Goal: Check status: Check status

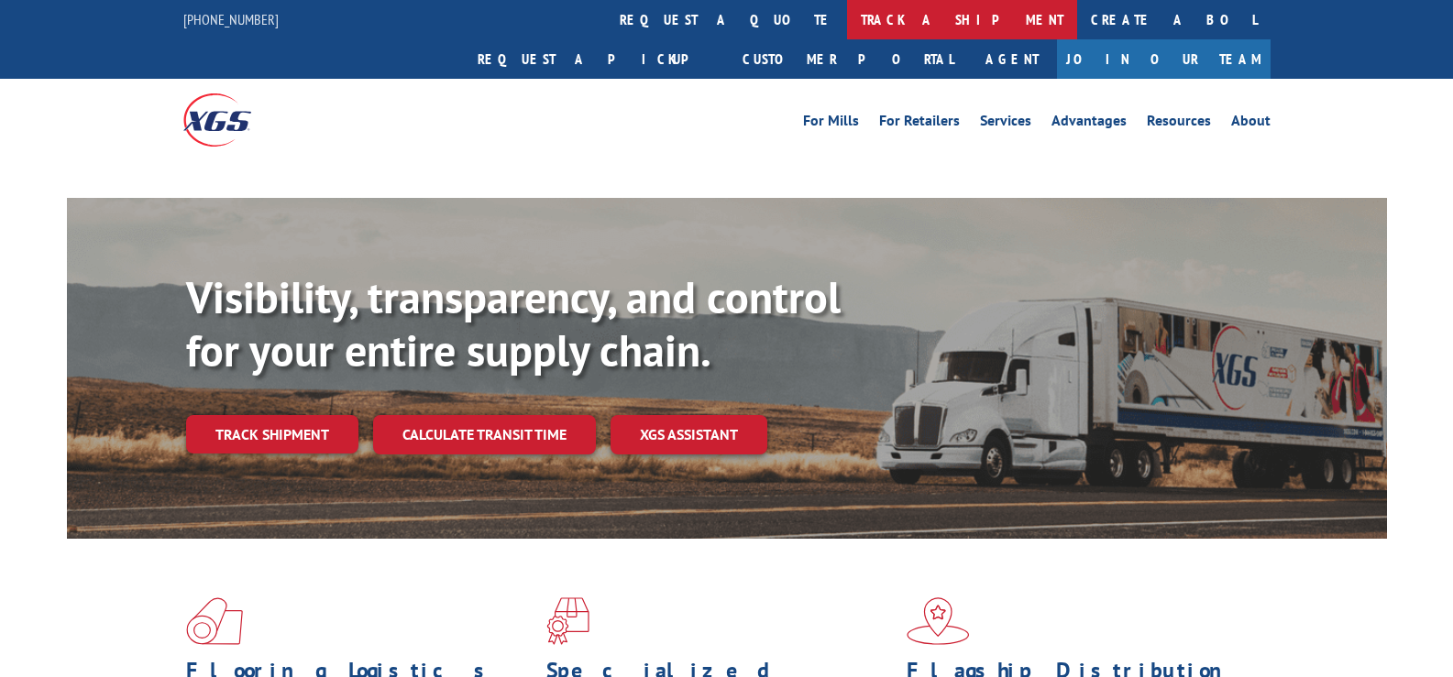
click at [847, 19] on link "track a shipment" at bounding box center [962, 19] width 230 height 39
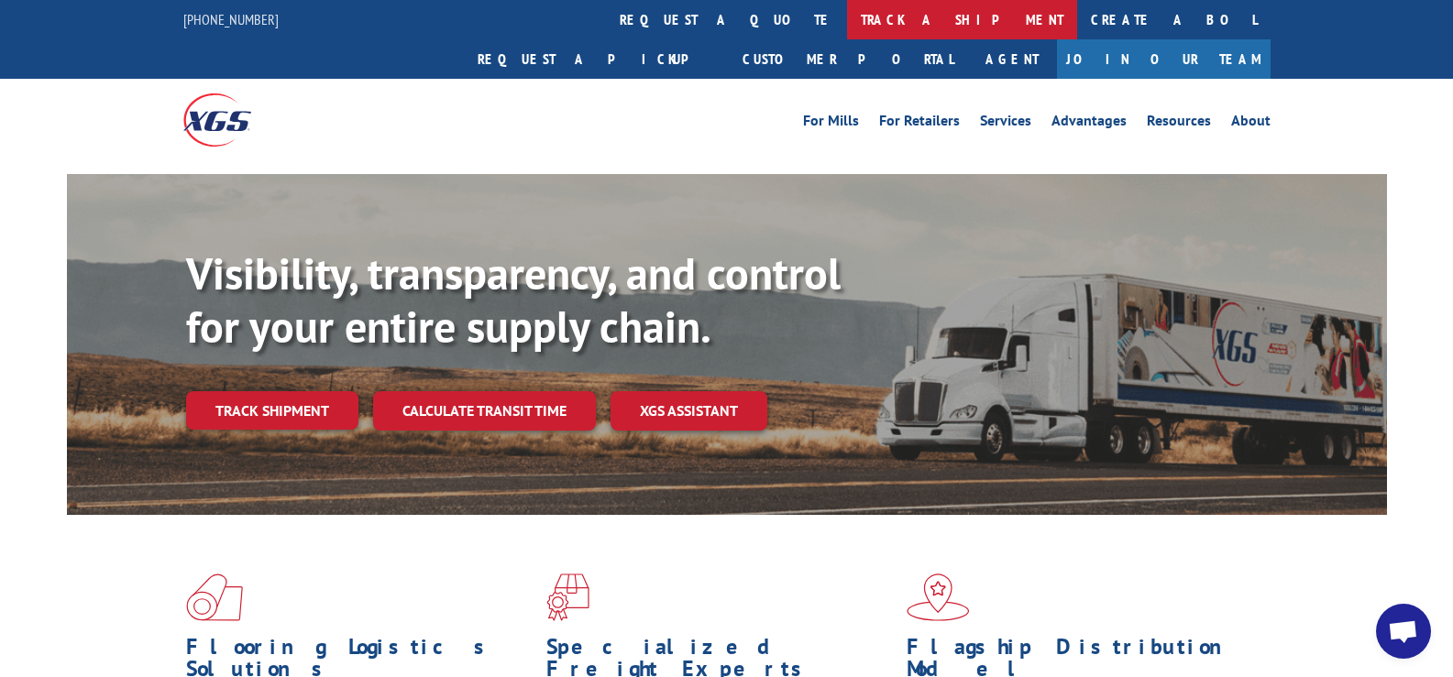
click at [847, 17] on link "track a shipment" at bounding box center [962, 19] width 230 height 39
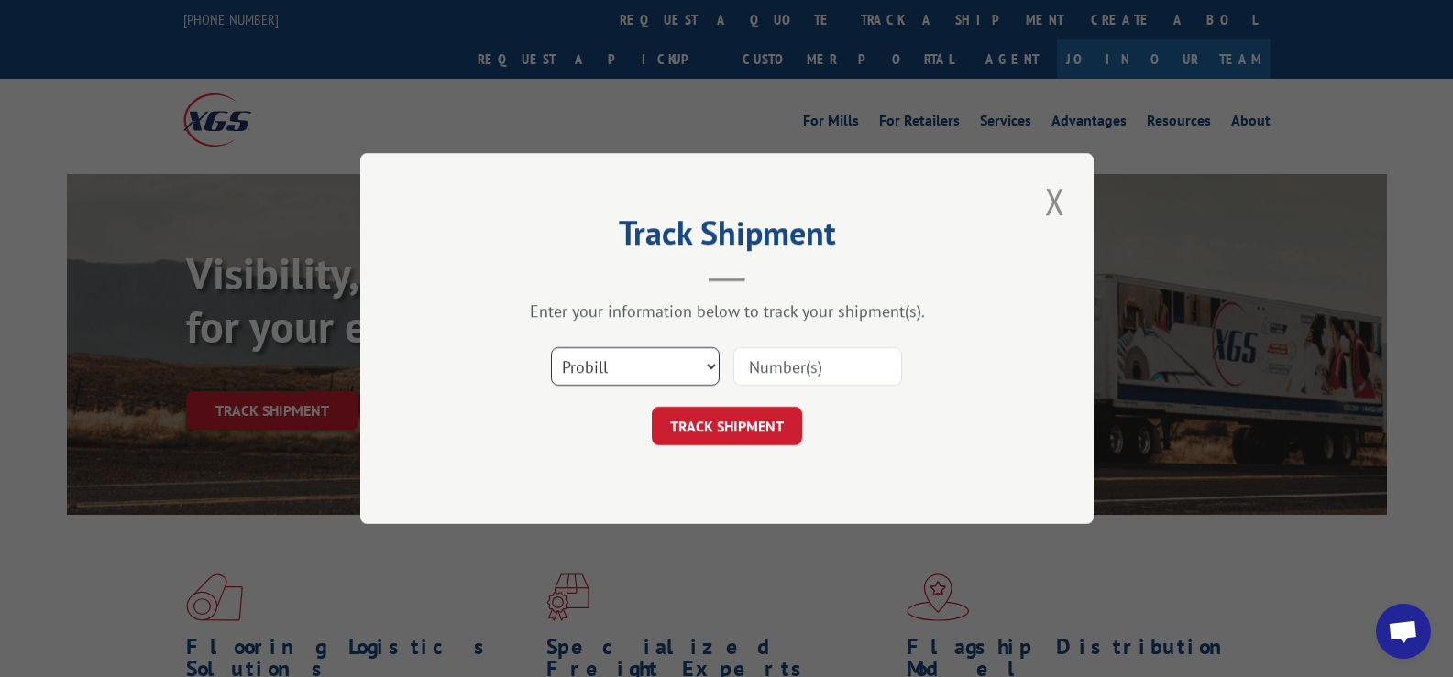
click at [644, 368] on select "Select category... Probill BOL PO" at bounding box center [635, 366] width 169 height 38
select select "bol"
click at [551, 347] on select "Select category... Probill BOL PO" at bounding box center [635, 366] width 169 height 38
drag, startPoint x: 788, startPoint y: 375, endPoint x: 789, endPoint y: 390, distance: 14.7
drag, startPoint x: 789, startPoint y: 390, endPoint x: 707, endPoint y: 187, distance: 218.7
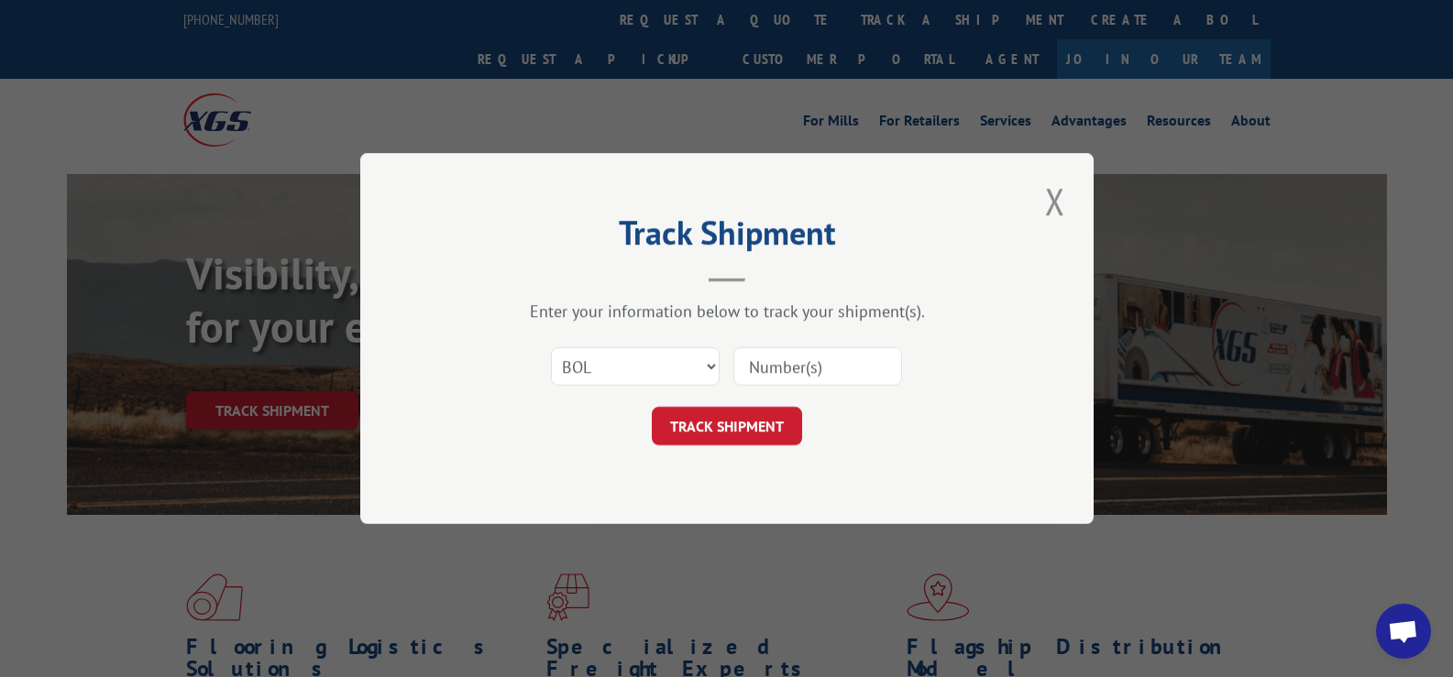
click at [707, 187] on div "Track Shipment Enter your information below to track your shipment(s). Select c…" at bounding box center [726, 338] width 733 height 371
paste input "5939035"
type input "5939035"
click at [727, 419] on button "TRACK SHIPMENT" at bounding box center [727, 426] width 150 height 38
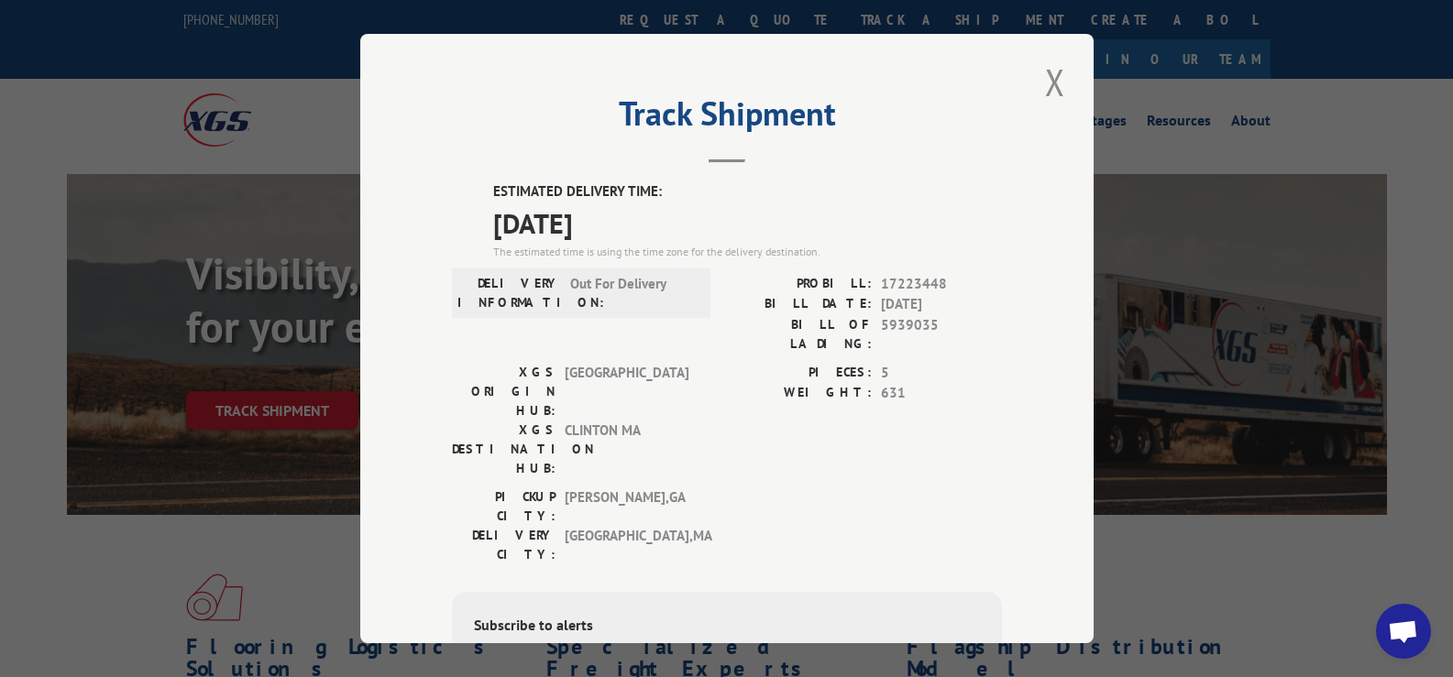
click at [926, 488] on div "PICKUP CITY: [GEOGRAPHIC_DATA] , [GEOGRAPHIC_DATA]: [GEOGRAPHIC_DATA] , [GEOGRA…" at bounding box center [727, 531] width 550 height 86
click at [1042, 85] on button "Close modal" at bounding box center [1054, 82] width 31 height 50
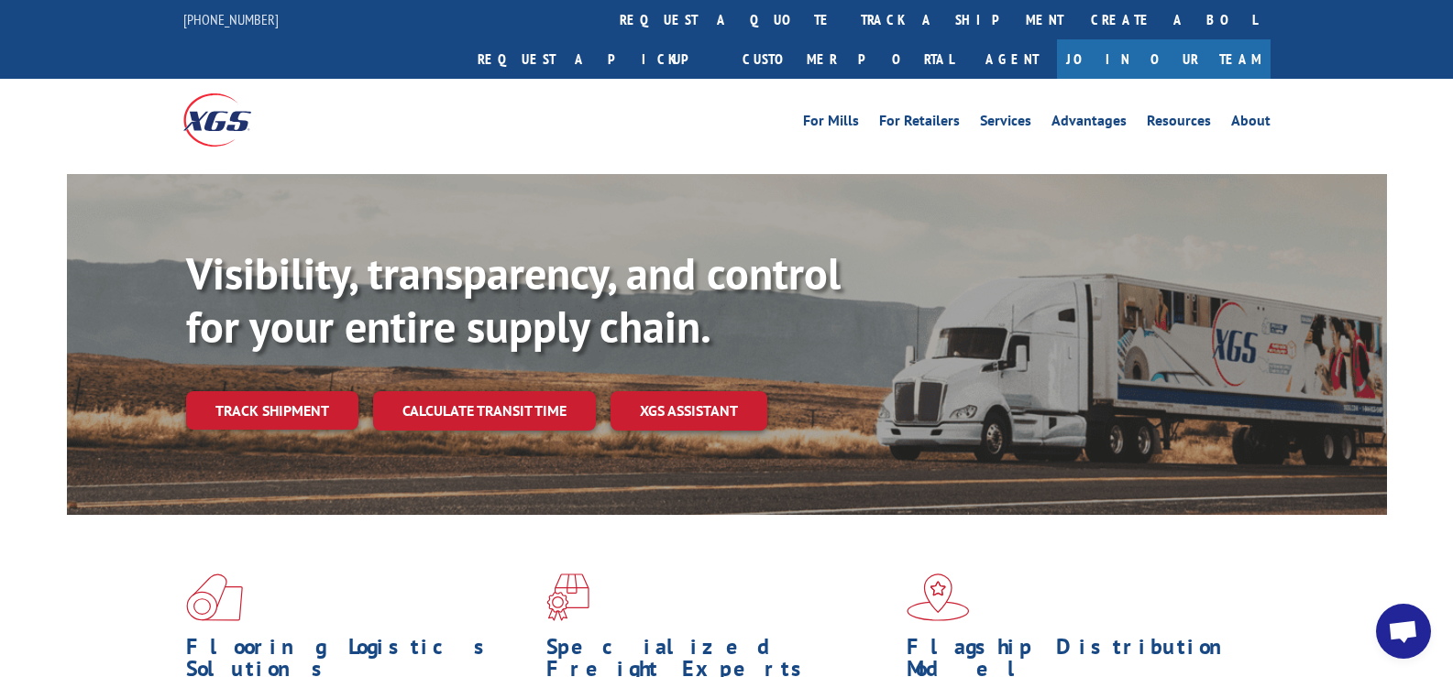
click at [711, 106] on div "For [PERSON_NAME] For Retailers Services Advantages Resources About For [PERSON…" at bounding box center [863, 119] width 816 height 27
